Goal: Communication & Community: Answer question/provide support

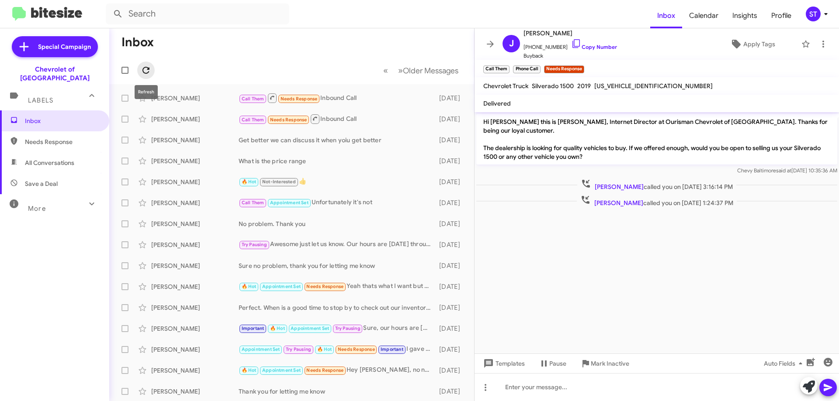
click at [145, 69] on icon at bounding box center [146, 70] width 10 height 10
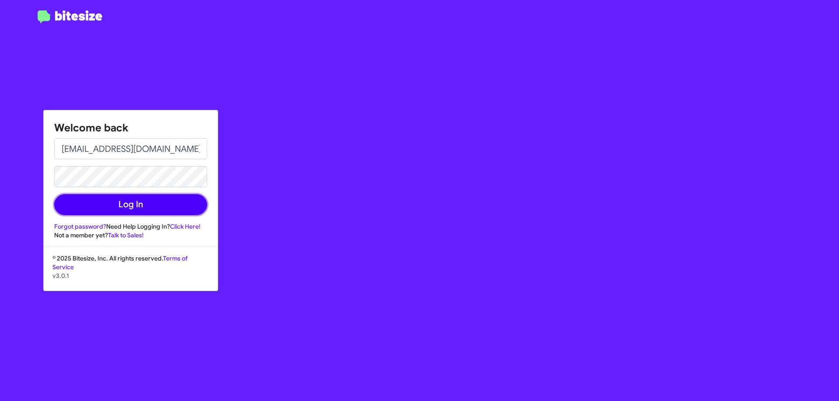
click at [139, 213] on button "Log In" at bounding box center [130, 204] width 153 height 21
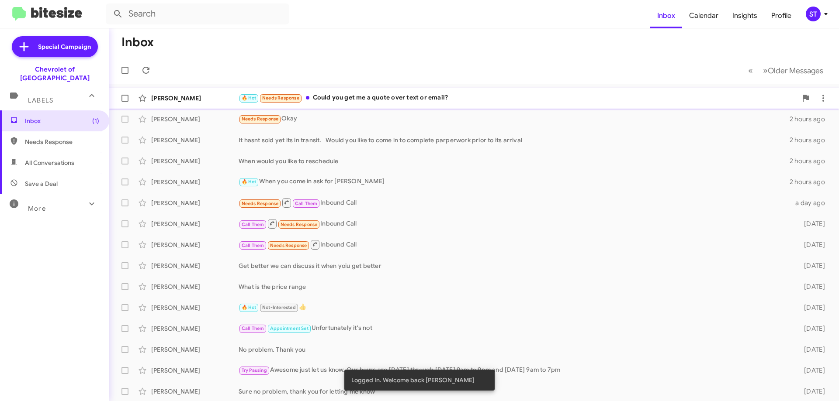
click at [349, 97] on div "🔥 Hot Needs Response Could you get me a quote over text or email?" at bounding box center [518, 98] width 558 height 10
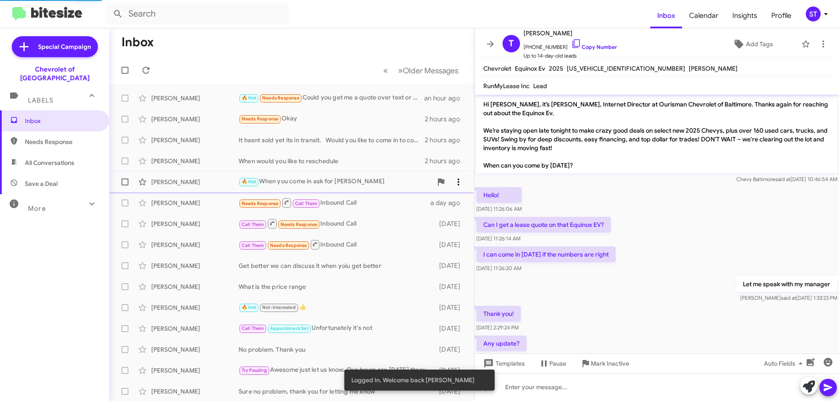
scroll to position [225, 0]
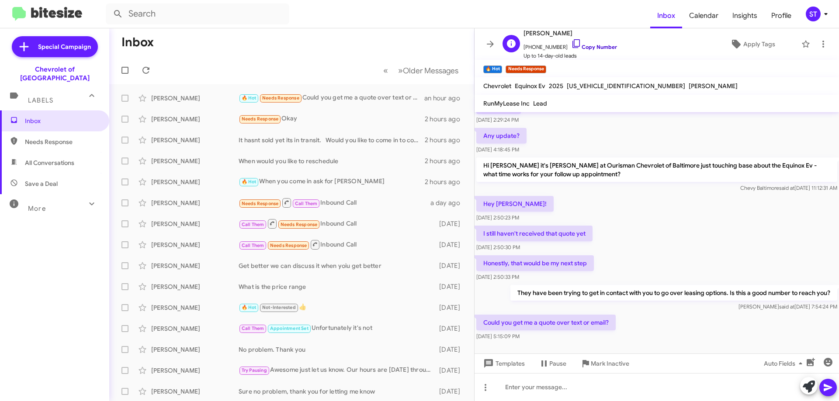
click at [571, 44] on icon at bounding box center [576, 43] width 10 height 10
drag, startPoint x: 609, startPoint y: 323, endPoint x: 481, endPoint y: 328, distance: 127.7
click at [481, 328] on p "Could you get me a quote over text or email?" at bounding box center [545, 323] width 139 height 16
copy p "Could you get me a quote over text or email?"
click at [572, 40] on icon at bounding box center [575, 43] width 7 height 9
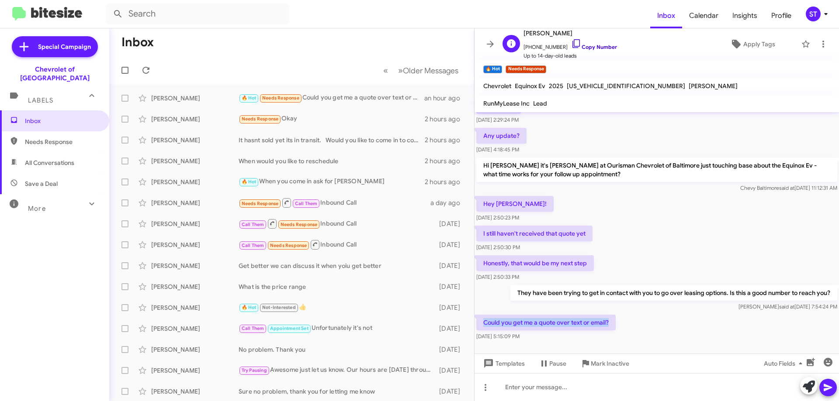
copy p "Could you get me a quote over text or email?"
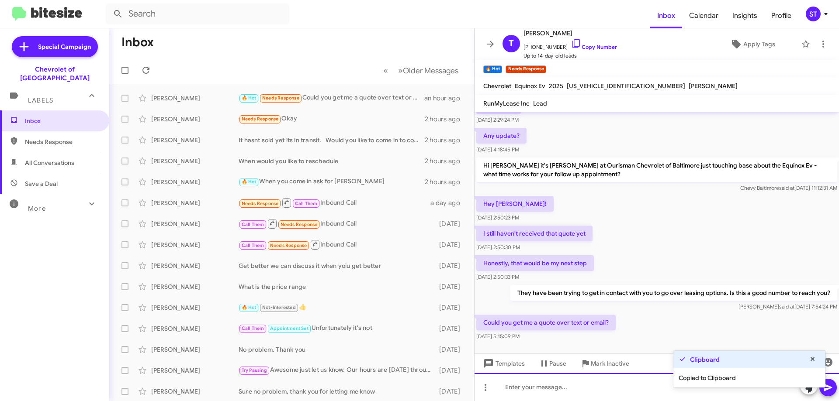
click at [516, 393] on div at bounding box center [656, 388] width 364 height 28
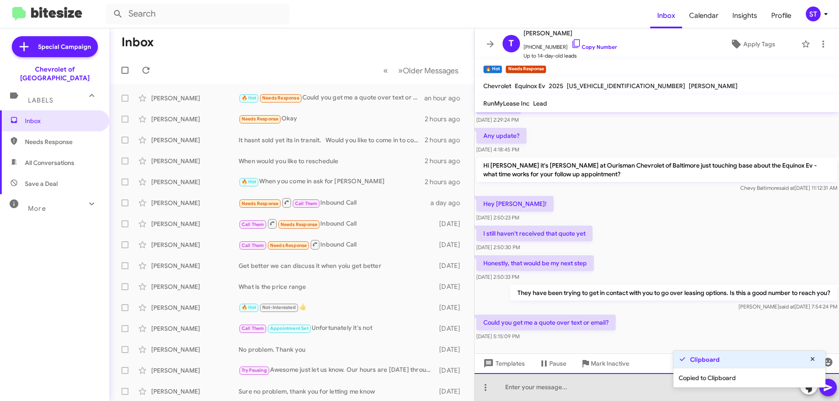
click at [516, 393] on div at bounding box center [656, 388] width 364 height 28
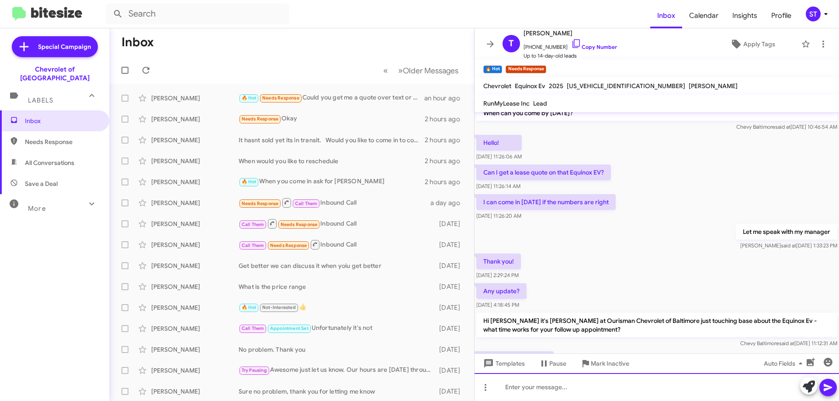
scroll to position [275, 0]
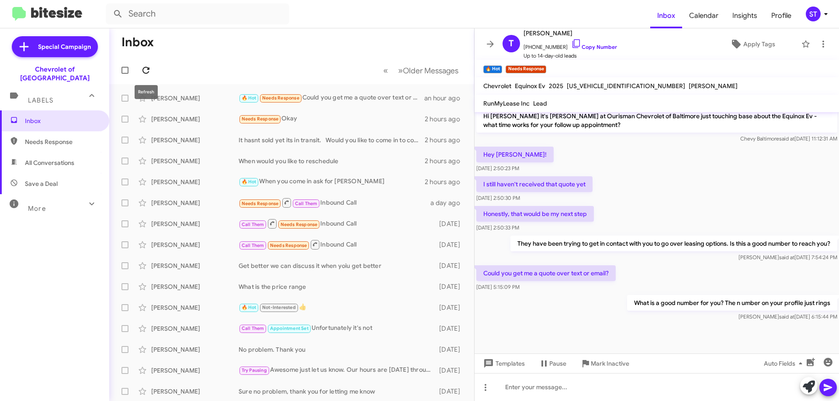
click at [144, 73] on icon at bounding box center [146, 70] width 10 height 10
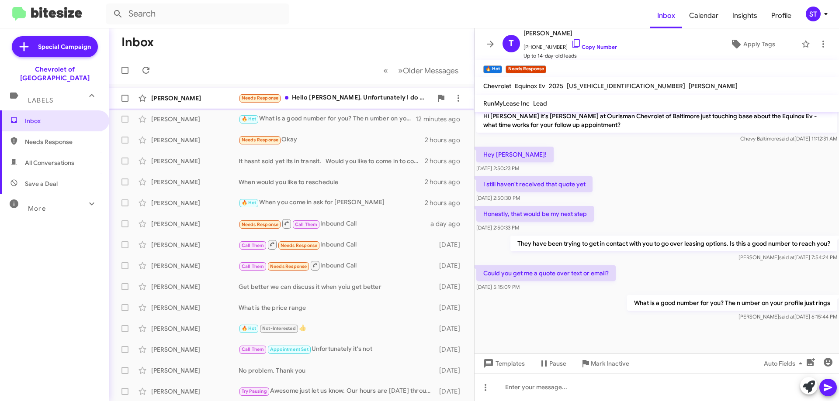
click at [327, 96] on div "Needs Response Hello [PERSON_NAME]. Unfortunately I do not live in the area. I …" at bounding box center [336, 98] width 194 height 10
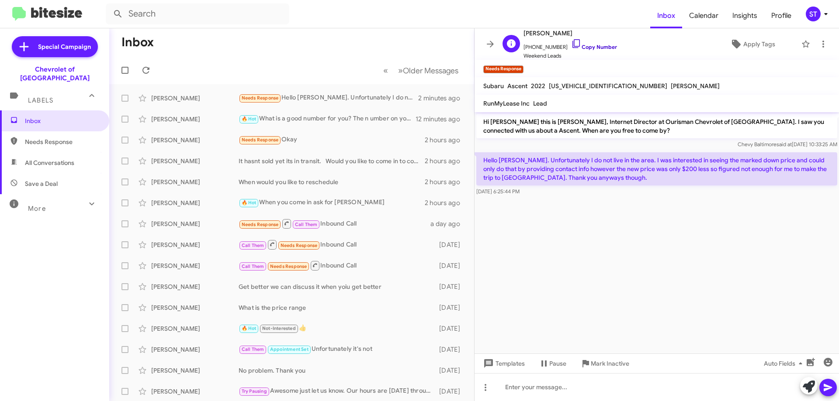
click at [571, 43] on icon at bounding box center [576, 43] width 10 height 10
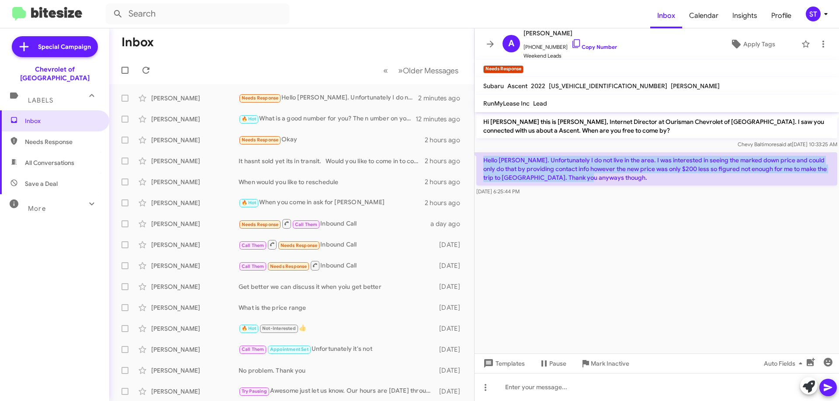
drag, startPoint x: 483, startPoint y: 159, endPoint x: 637, endPoint y: 181, distance: 155.0
click at [637, 181] on p "Hello [PERSON_NAME]. Unfortunately I do not live in the area. I was interested …" at bounding box center [656, 168] width 361 height 33
copy p "Hello [PERSON_NAME]. Unfortunately I do not live in the area. I was interested …"
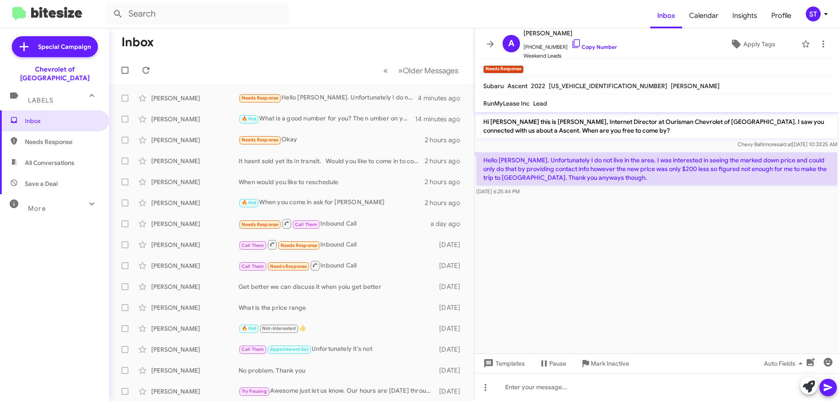
click at [557, 242] on cdk-virtual-scroll-viewport "Hi [PERSON_NAME] this is [PERSON_NAME], Internet Director at Ourisman Chevrolet…" at bounding box center [656, 233] width 364 height 242
click at [145, 66] on icon at bounding box center [146, 70] width 10 height 10
